Goal: Check status: Check status

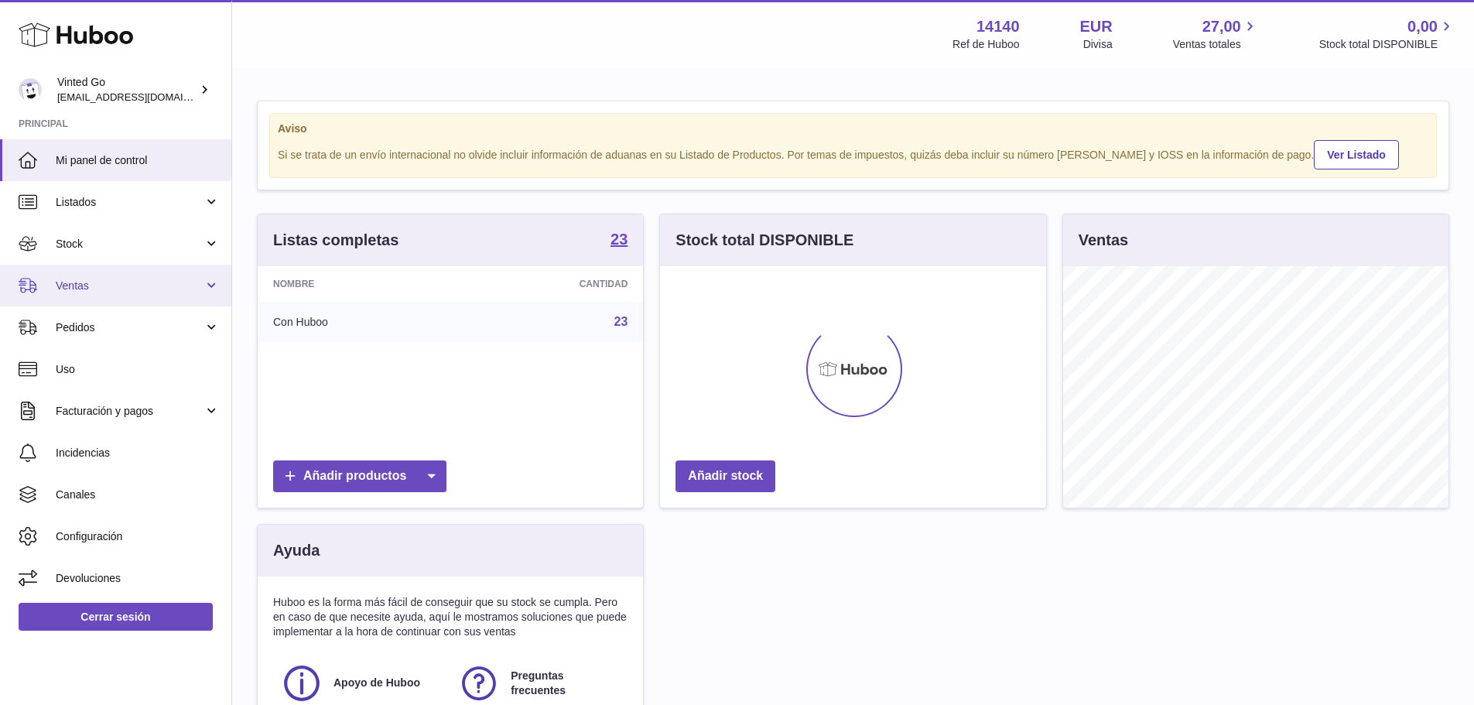
scroll to position [241, 386]
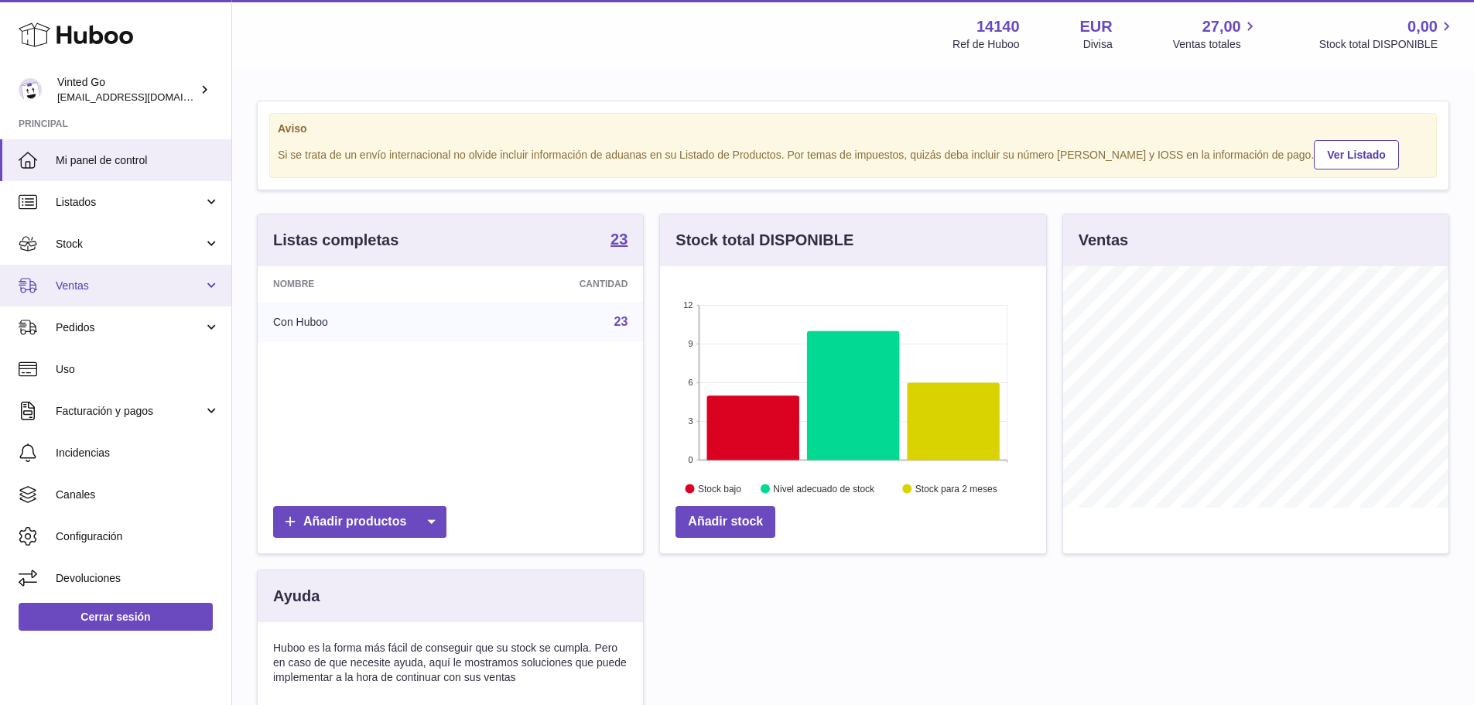
click at [89, 284] on span "Ventas" at bounding box center [130, 286] width 148 height 15
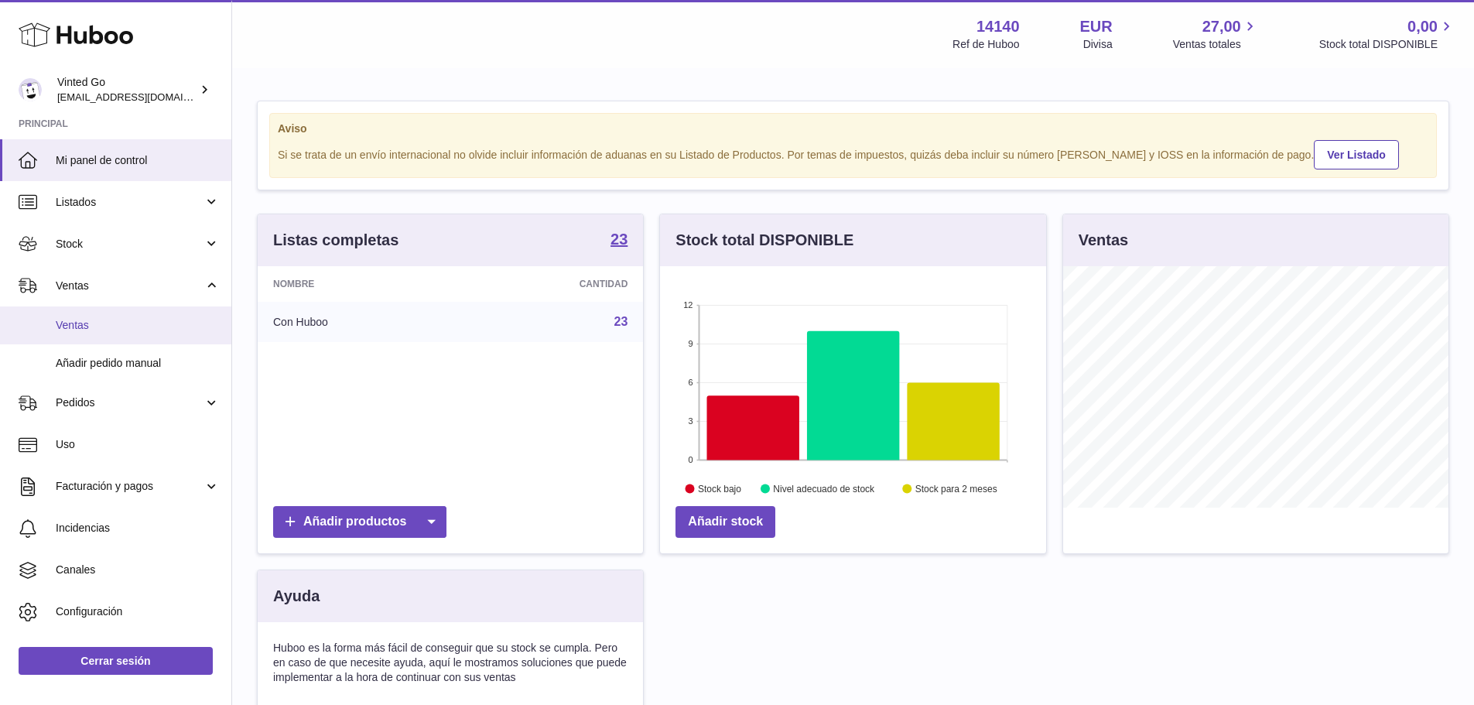
click at [80, 330] on span "Ventas" at bounding box center [138, 325] width 164 height 15
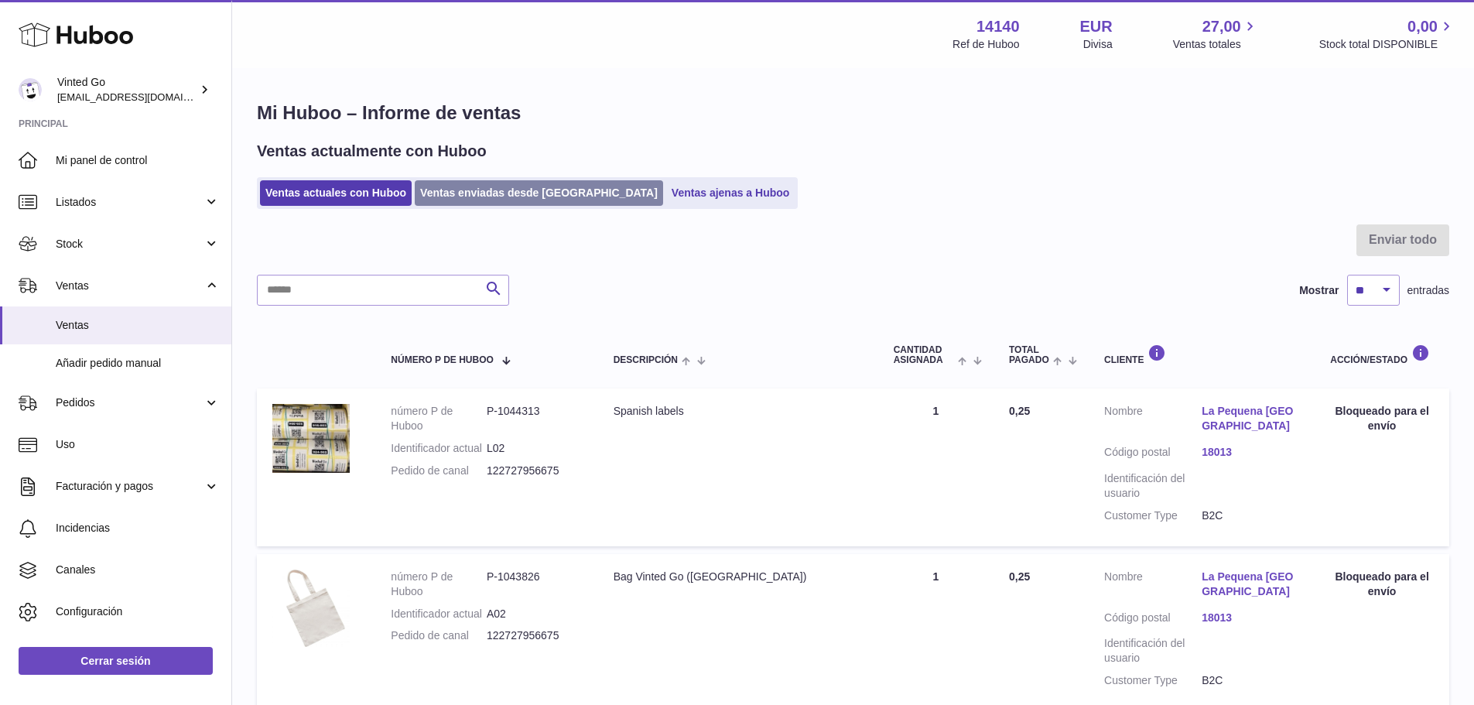
click at [484, 190] on link "Ventas enviadas desde [GEOGRAPHIC_DATA]" at bounding box center [539, 193] width 248 height 26
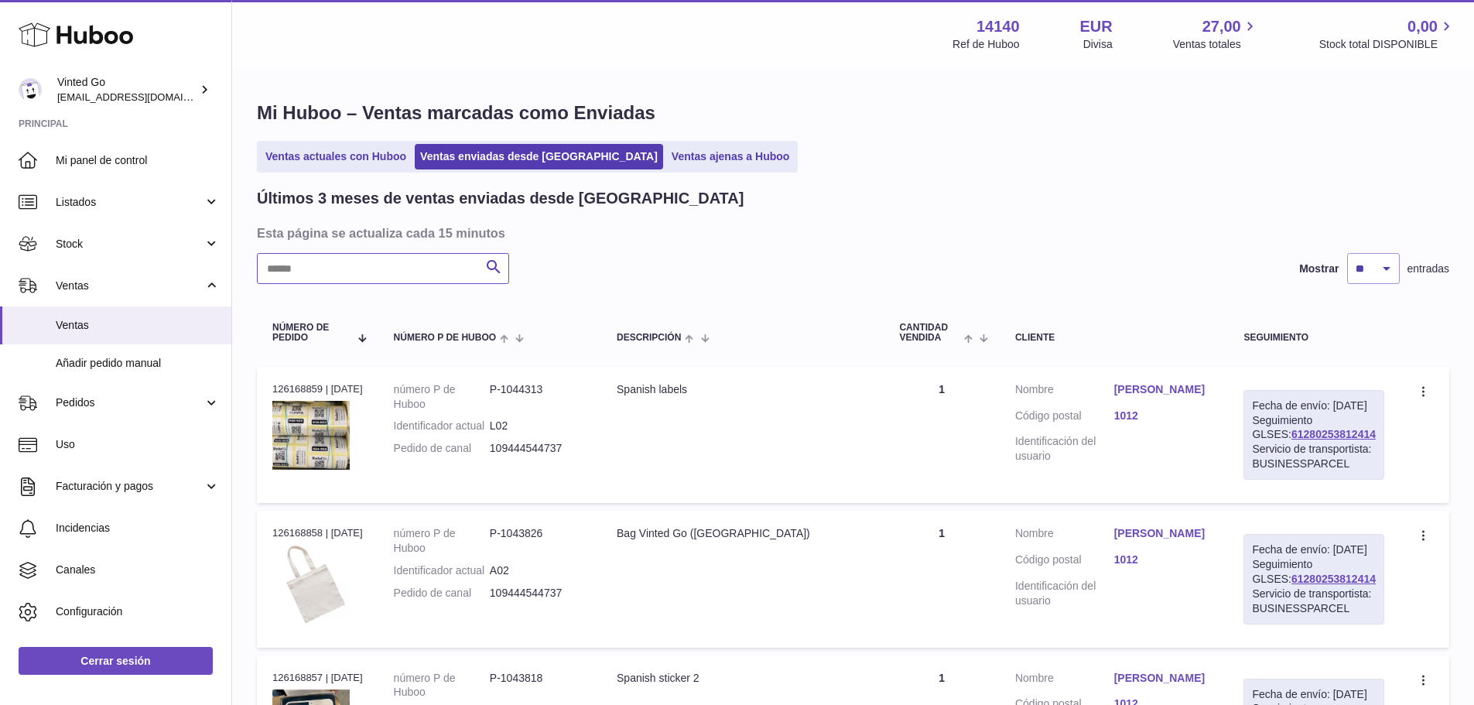
click at [388, 270] on input "text" at bounding box center [383, 268] width 252 height 31
paste input "**********"
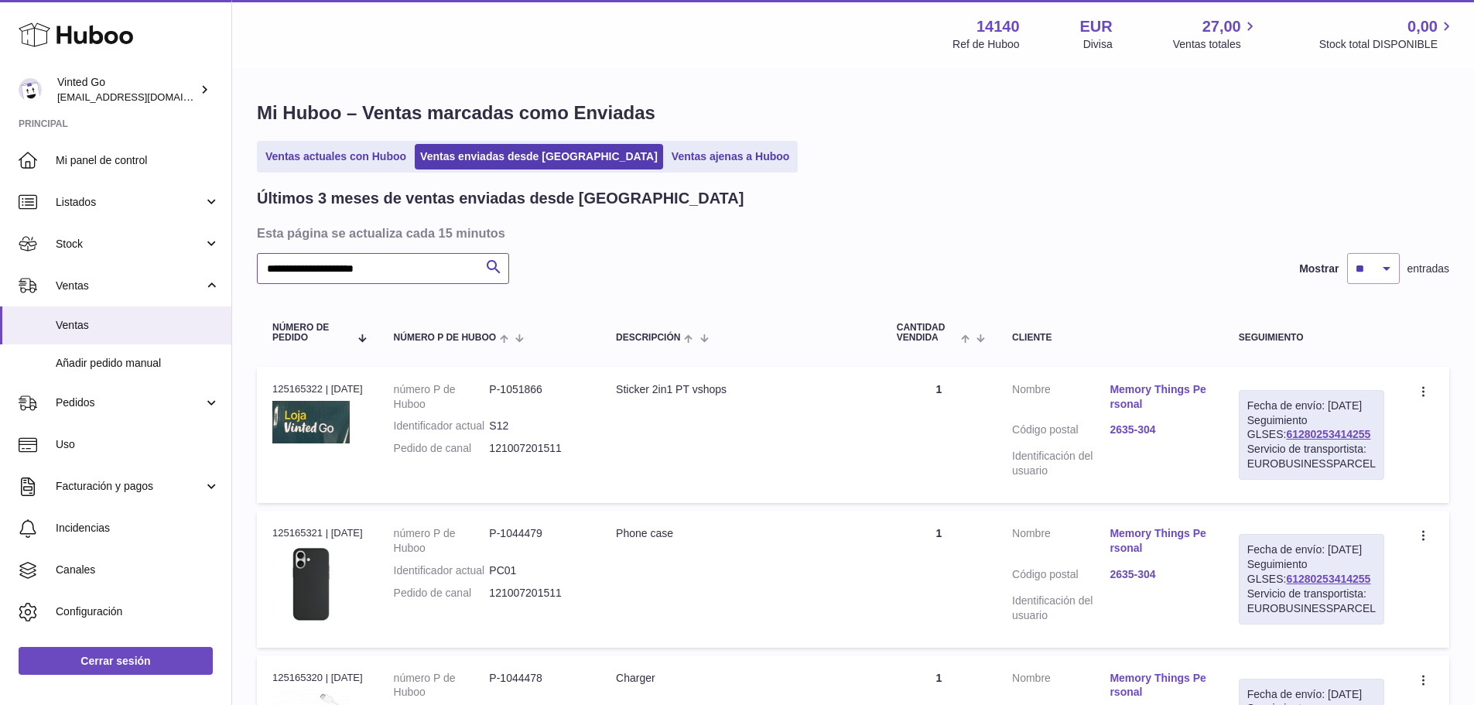
type input "**********"
click at [1158, 391] on link "Memory Things Personal" at bounding box center [1157, 396] width 97 height 29
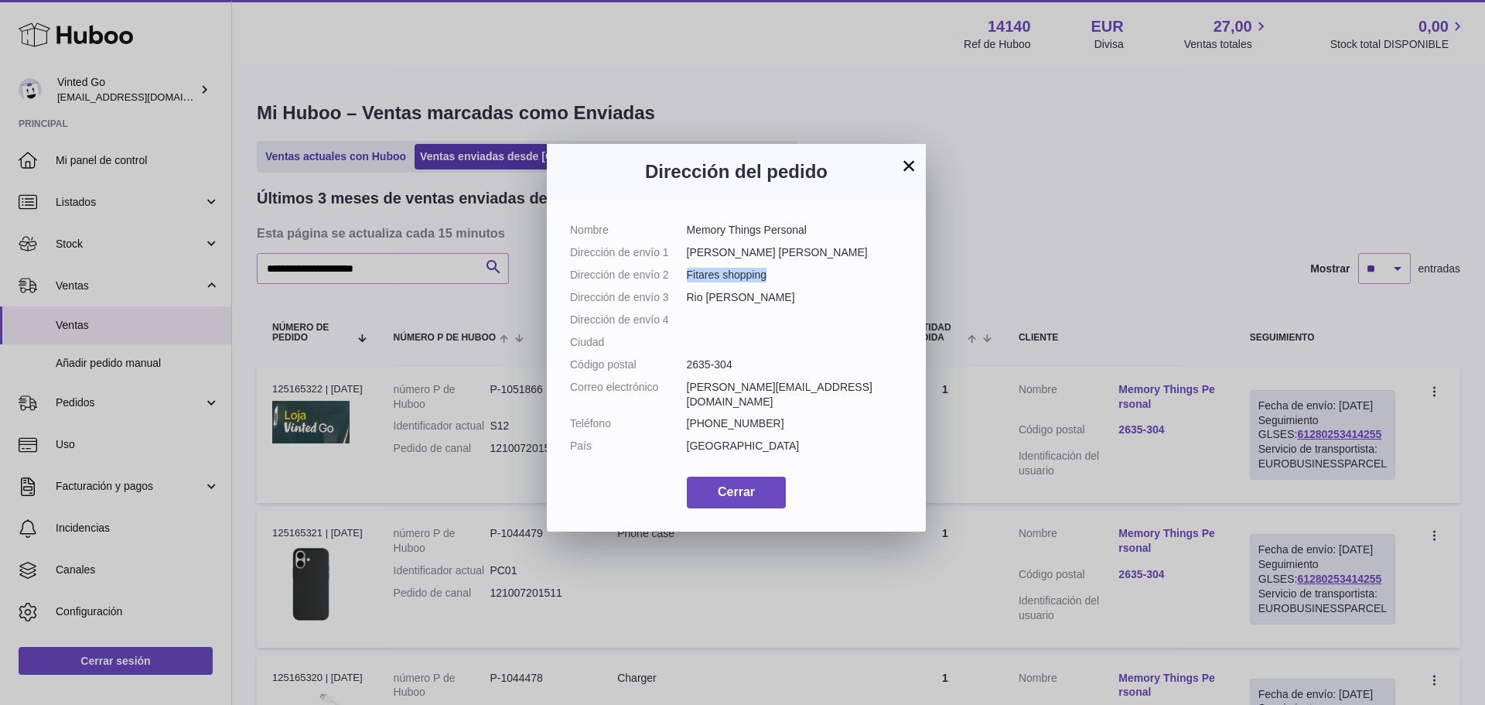
drag, startPoint x: 777, startPoint y: 278, endPoint x: 688, endPoint y: 277, distance: 89.7
click at [688, 277] on dd "Fitares shopping" at bounding box center [795, 275] width 217 height 15
copy dd "Fitares shopping"
drag, startPoint x: 841, startPoint y: 255, endPoint x: 689, endPoint y: 258, distance: 151.7
click at [689, 258] on dd "Estrada Marques de Pombal" at bounding box center [795, 252] width 217 height 15
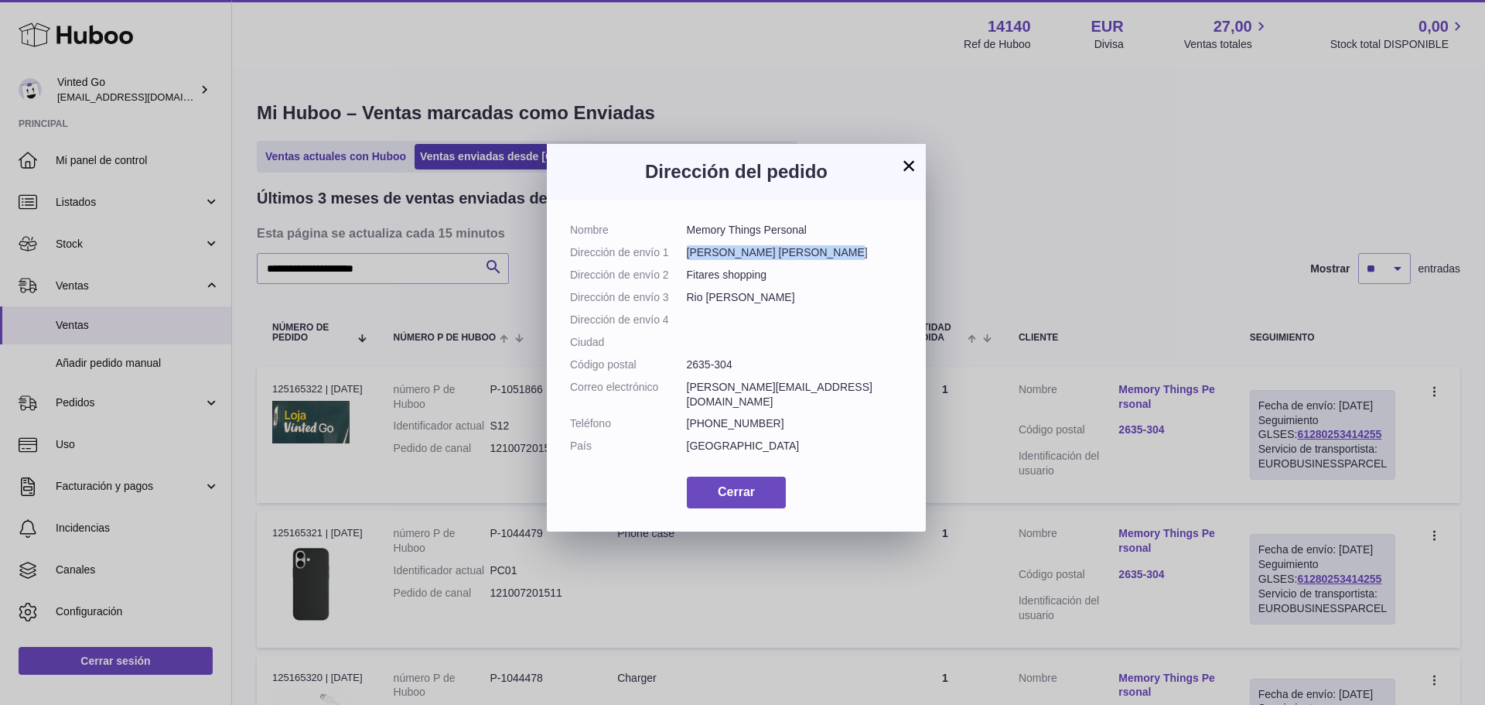
copy dd "Estrada Marques de Pombal"
click at [910, 159] on button "×" at bounding box center [909, 165] width 19 height 19
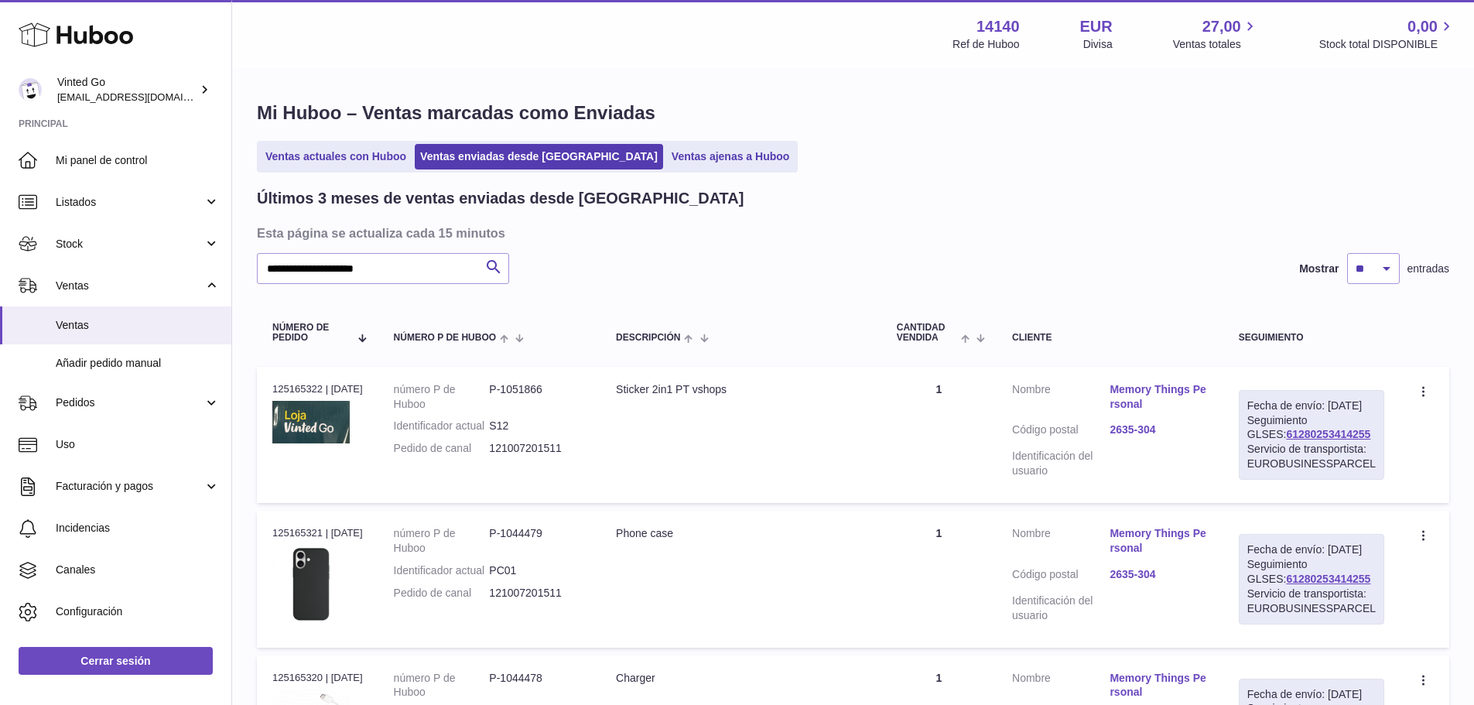
drag, startPoint x: 1365, startPoint y: 449, endPoint x: 1257, endPoint y: 450, distance: 108.3
click at [1257, 450] on div "Fecha de envío: 7º oct. 2025 Seguimiento GLSES: 61280253414255 Servicio de tran…" at bounding box center [1311, 435] width 145 height 90
copy link "61280253414255"
drag, startPoint x: 571, startPoint y: 466, endPoint x: 497, endPoint y: 460, distance: 73.8
click at [497, 456] on dd "121007201511" at bounding box center [537, 448] width 96 height 15
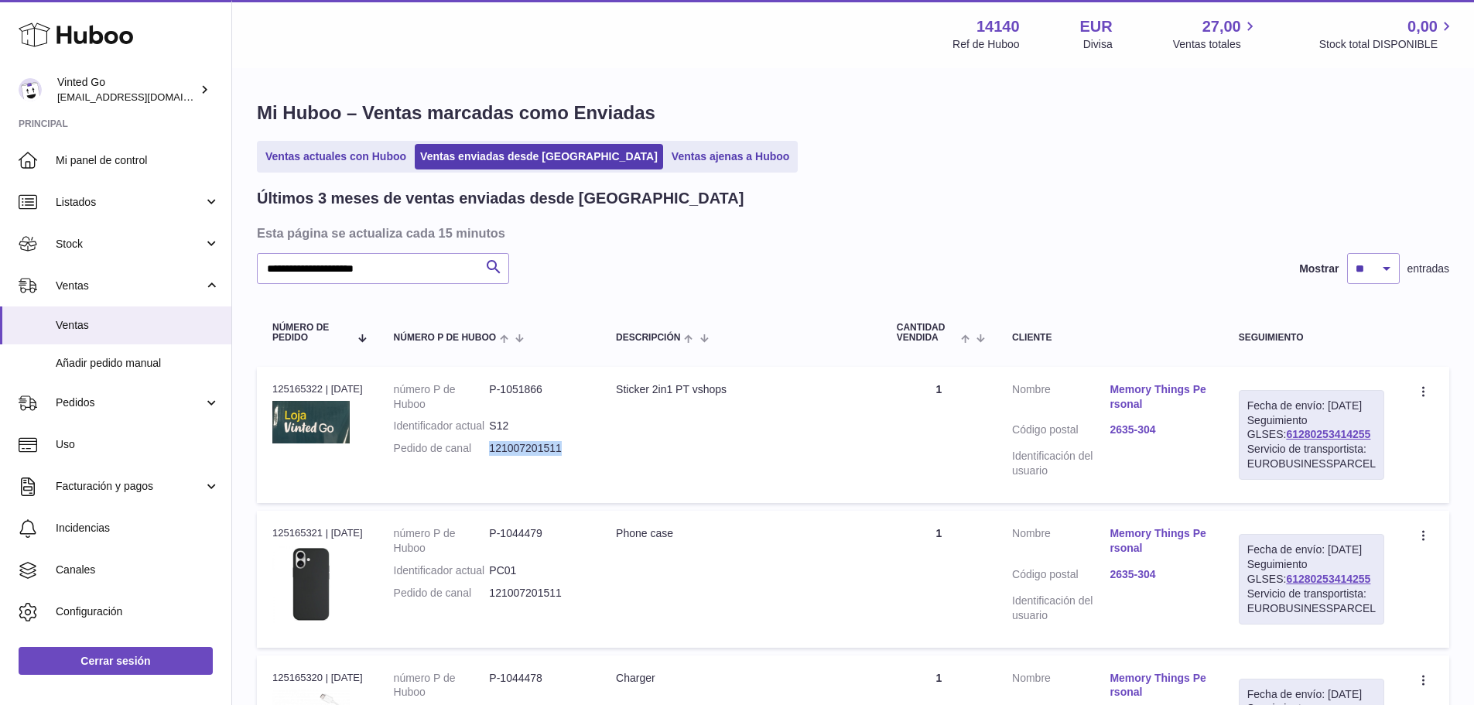
copy dd "121007201511"
click at [1136, 395] on link "Memory Things Personal" at bounding box center [1157, 396] width 97 height 29
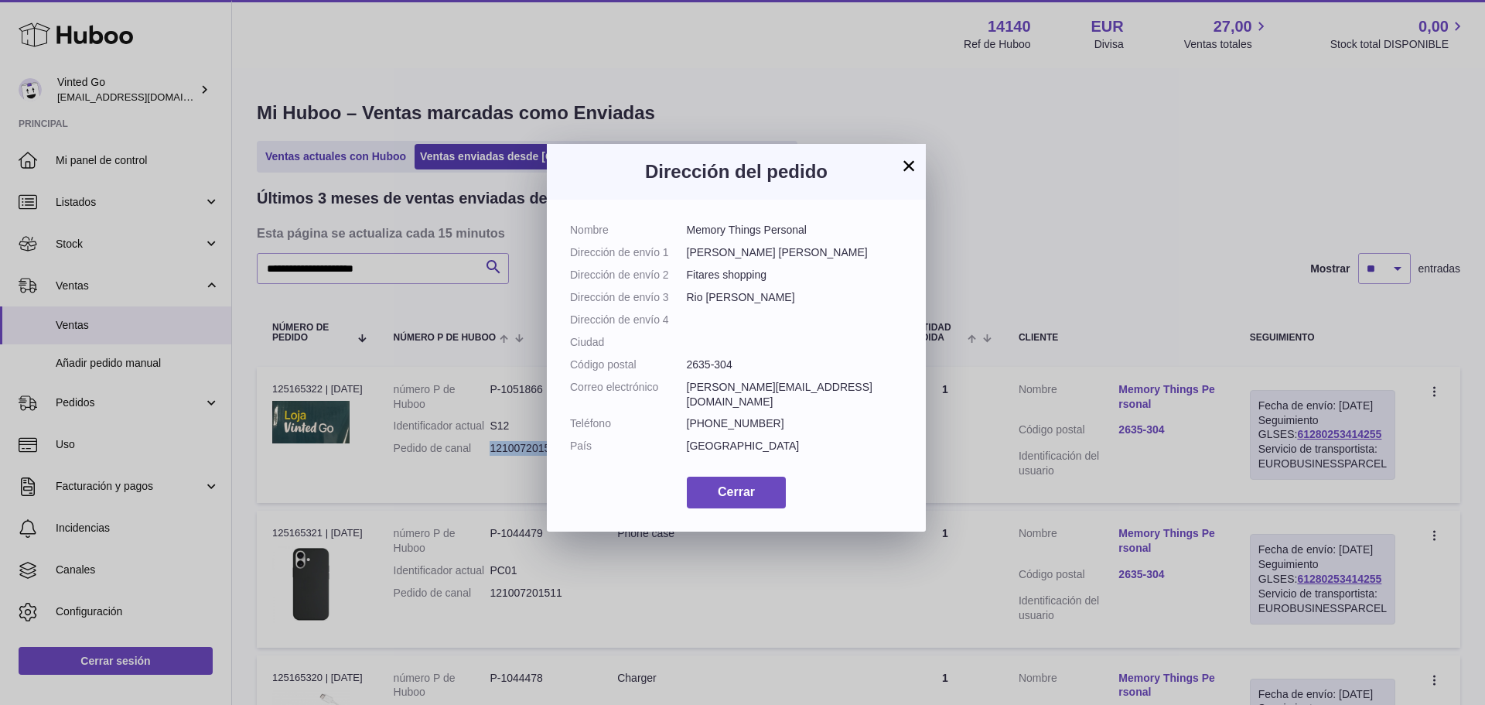
drag, startPoint x: 825, startPoint y: 231, endPoint x: 647, endPoint y: 217, distance: 179.3
click at [682, 235] on dl "Nombre Memory Things Personal Dirección de envío 1 Estrada Marques de Pombal Di…" at bounding box center [736, 342] width 333 height 238
copy dl "Memory Things Personal"
